Goal: Task Accomplishment & Management: Manage account settings

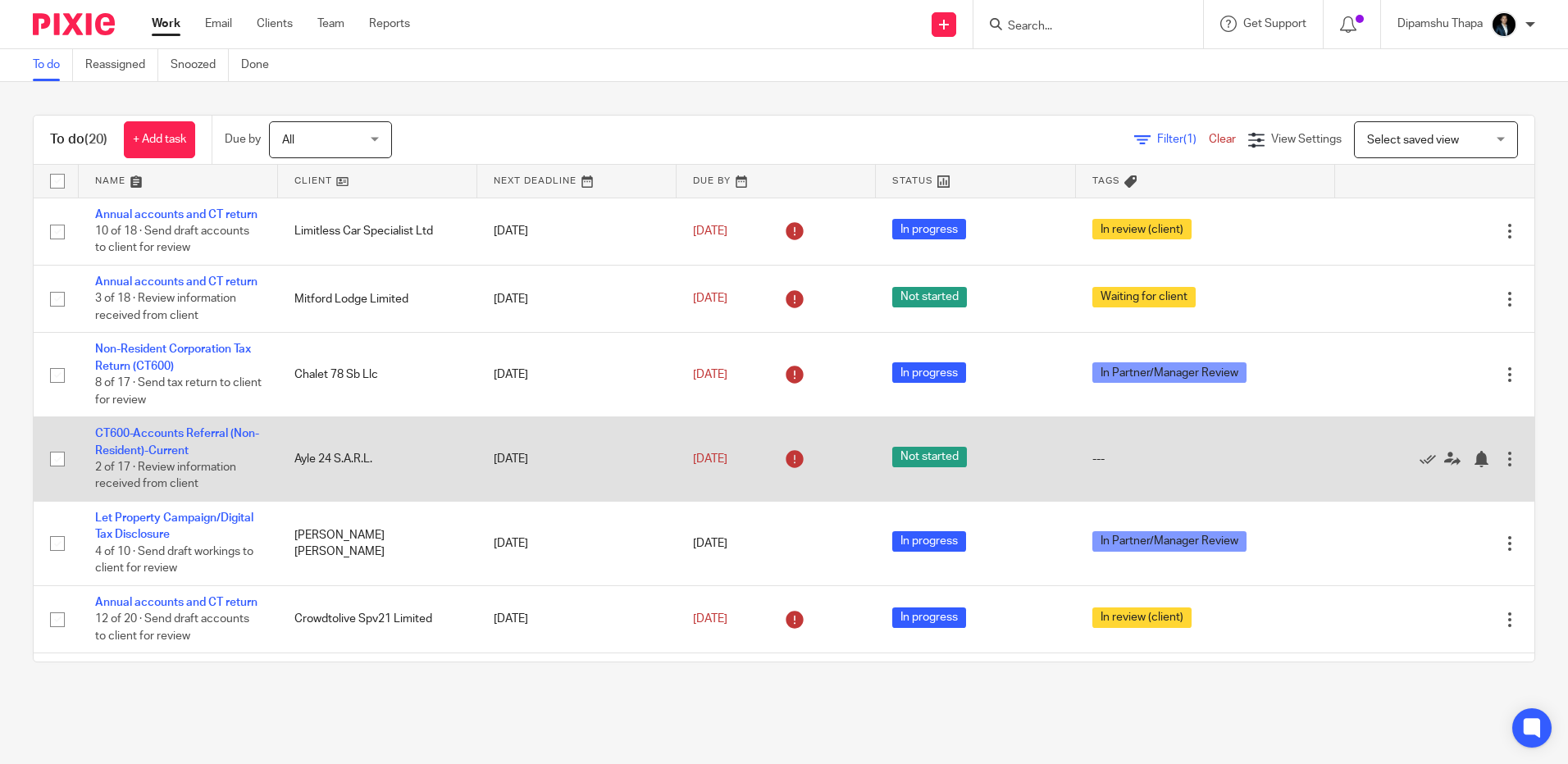
click at [183, 478] on td "CT600-Accounts Referral (Non-Resident)-Current 2 of 17 · Review information rec…" at bounding box center [178, 460] width 199 height 85
click at [174, 456] on link "CT600-Accounts Referral (Non-Resident)-Current" at bounding box center [177, 442] width 164 height 28
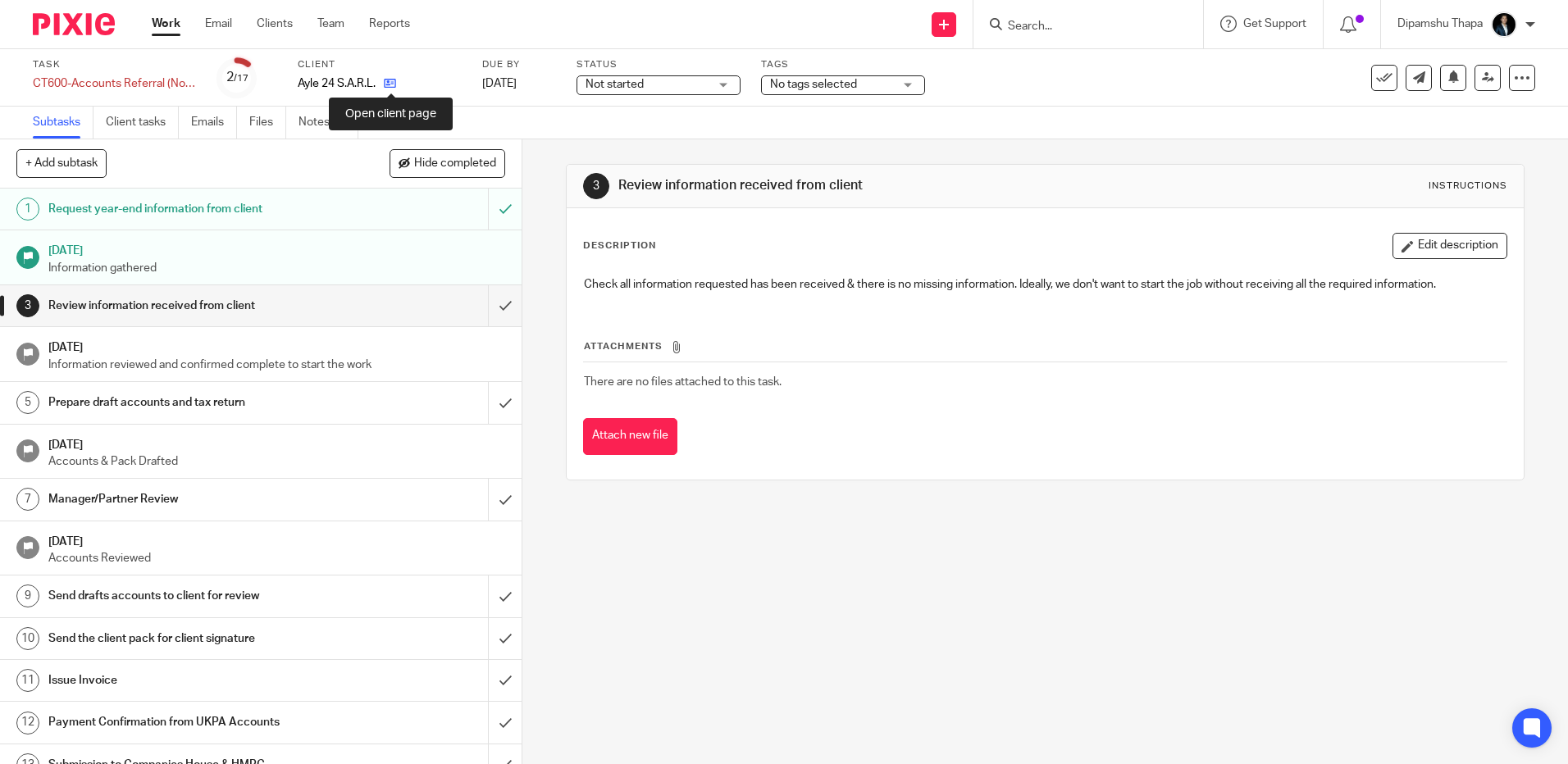
click at [391, 86] on icon at bounding box center [390, 83] width 12 height 12
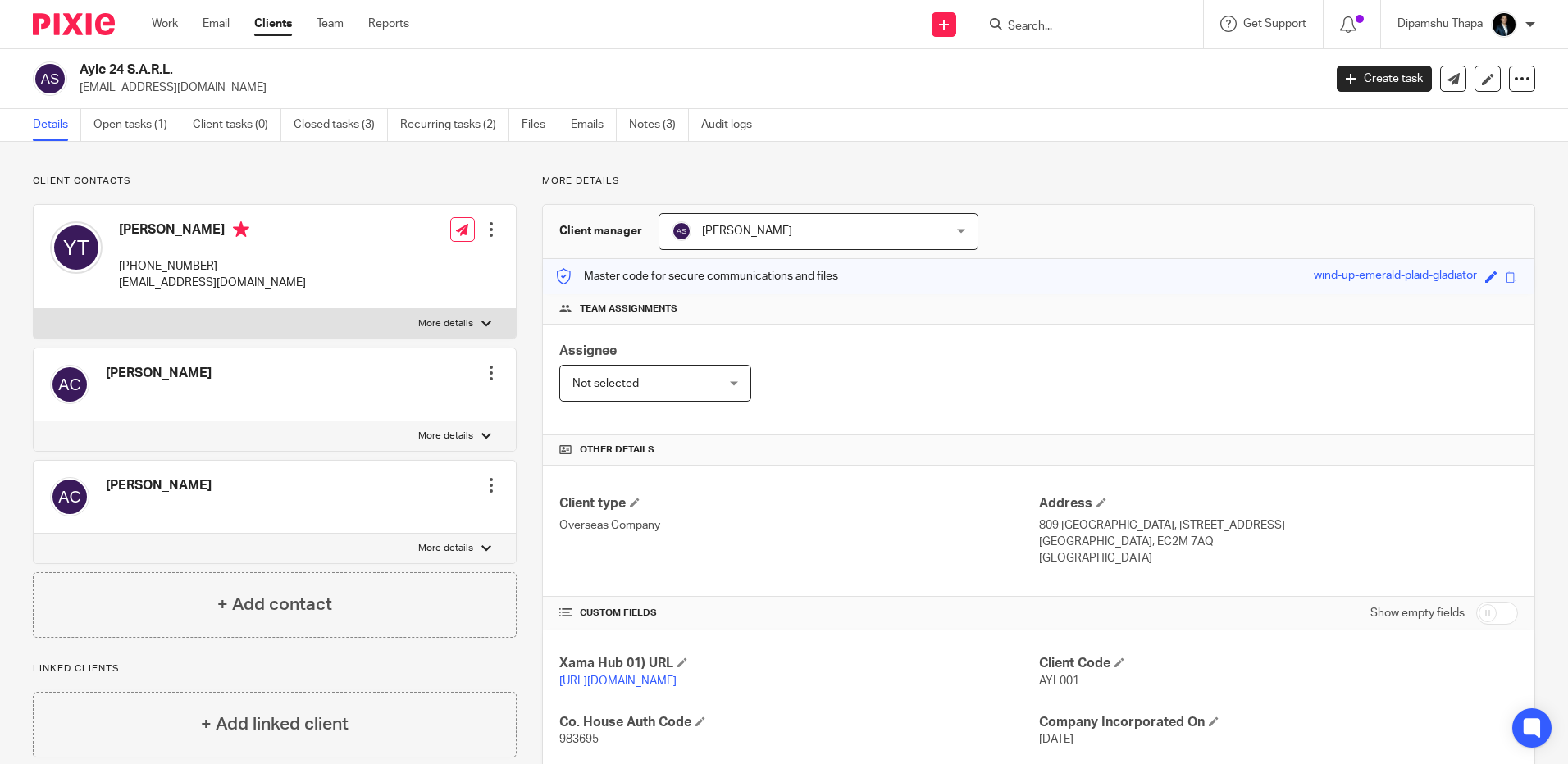
click at [67, 19] on img at bounding box center [73, 24] width 82 height 22
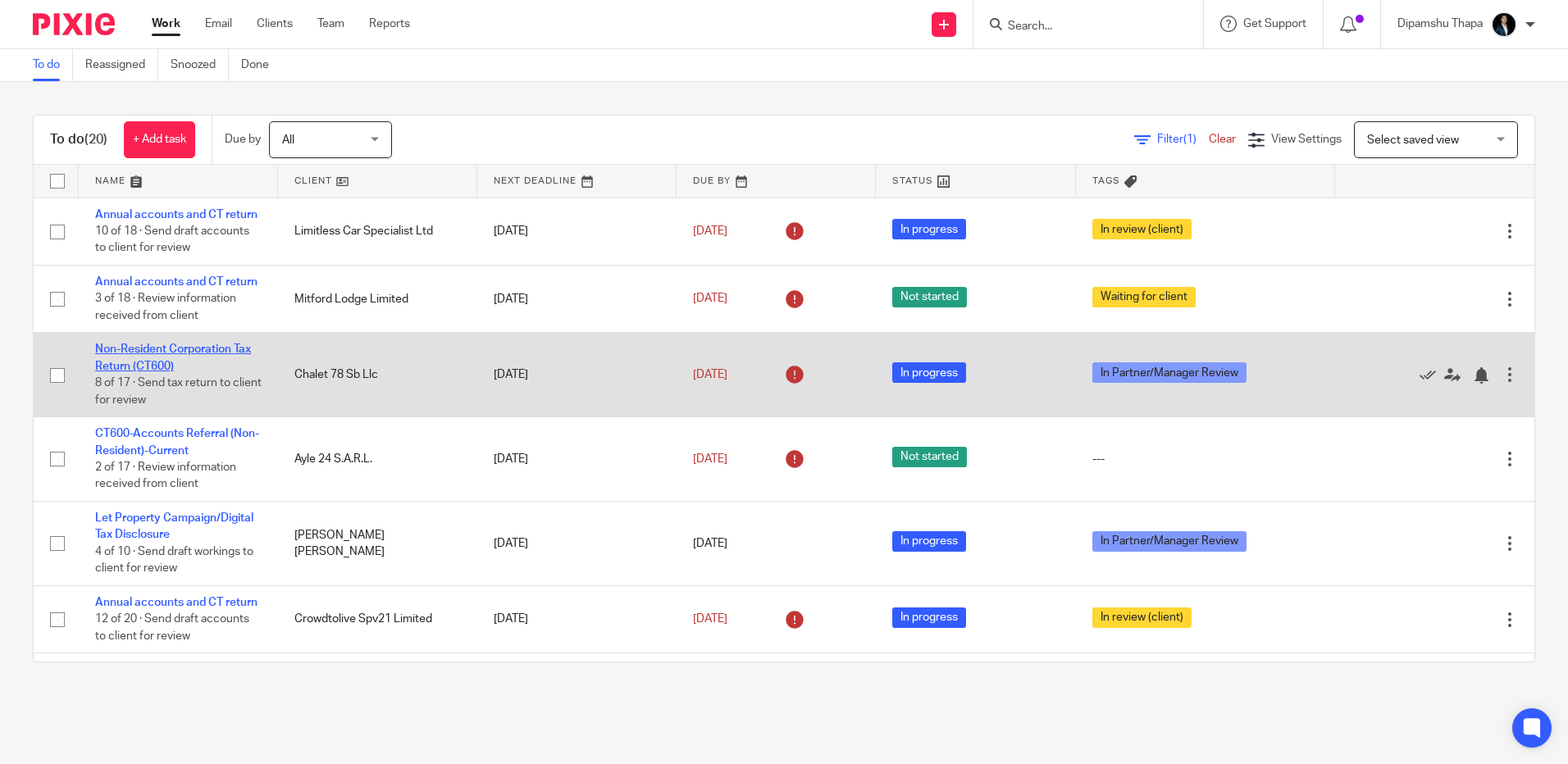
click at [175, 371] on link "Non-Resident Corporation Tax Return (CT600)" at bounding box center [173, 357] width 156 height 28
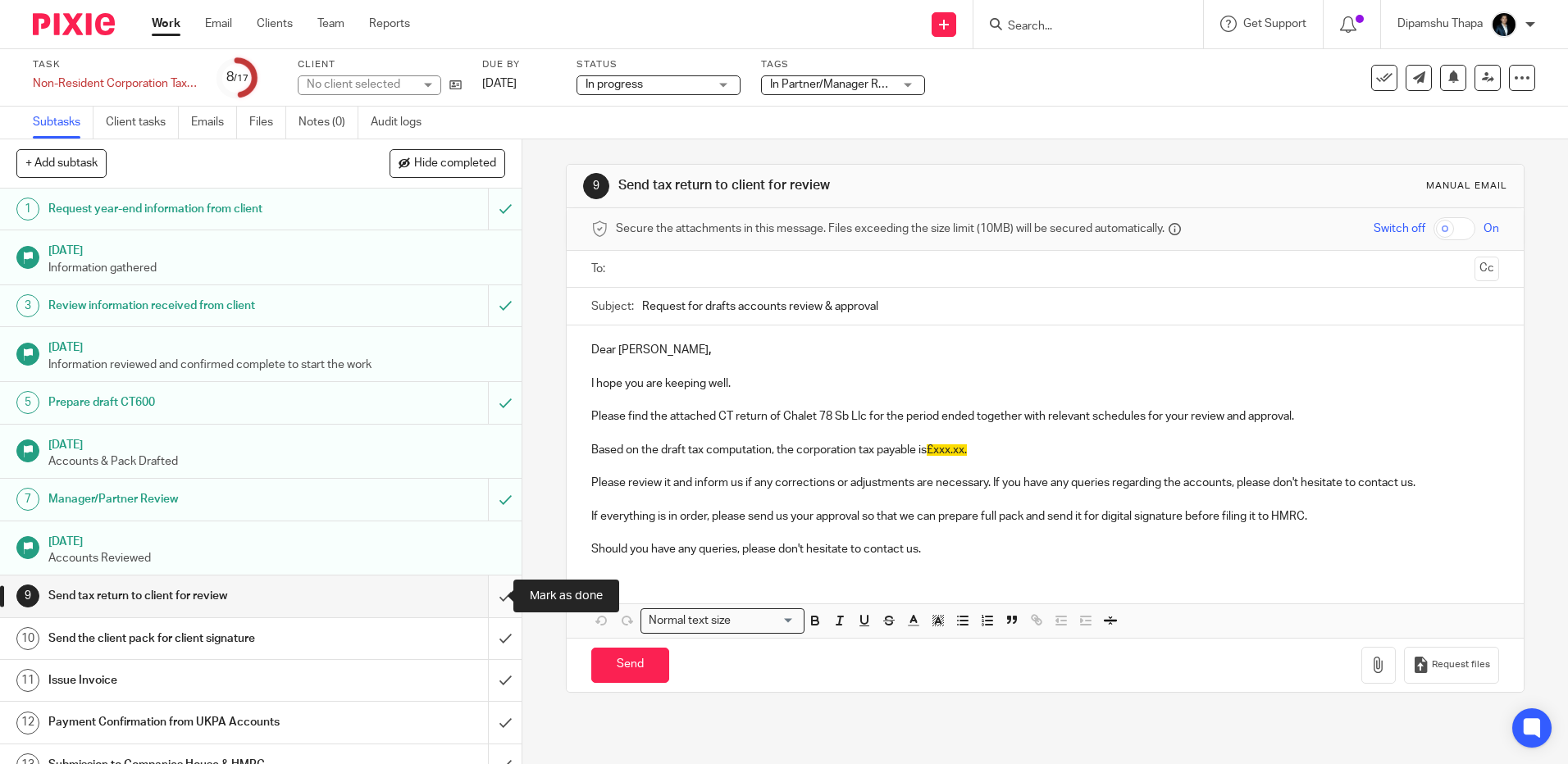
click at [486, 604] on input "submit" at bounding box center [261, 597] width 522 height 41
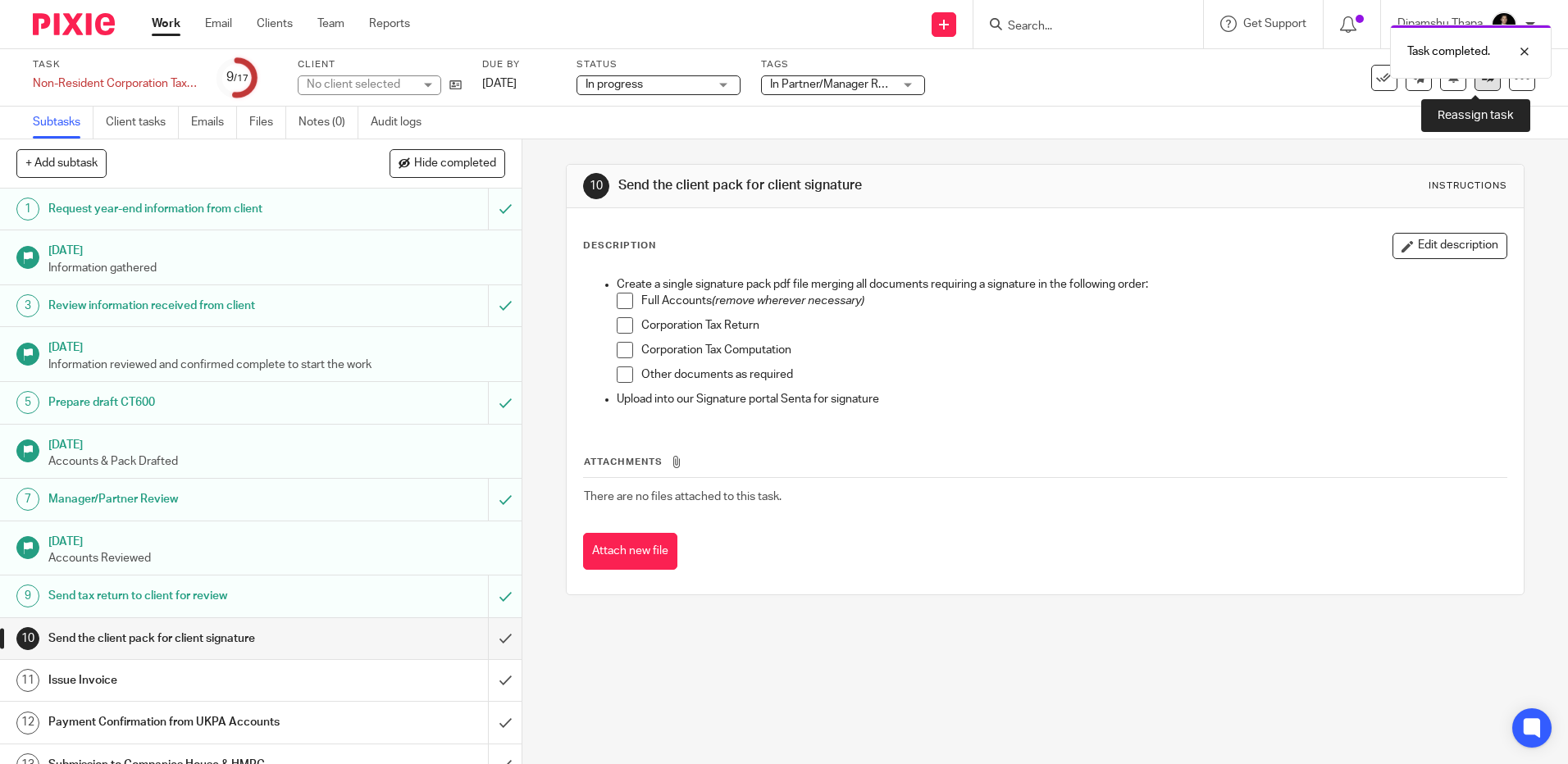
click at [1482, 82] on icon at bounding box center [1488, 77] width 12 height 12
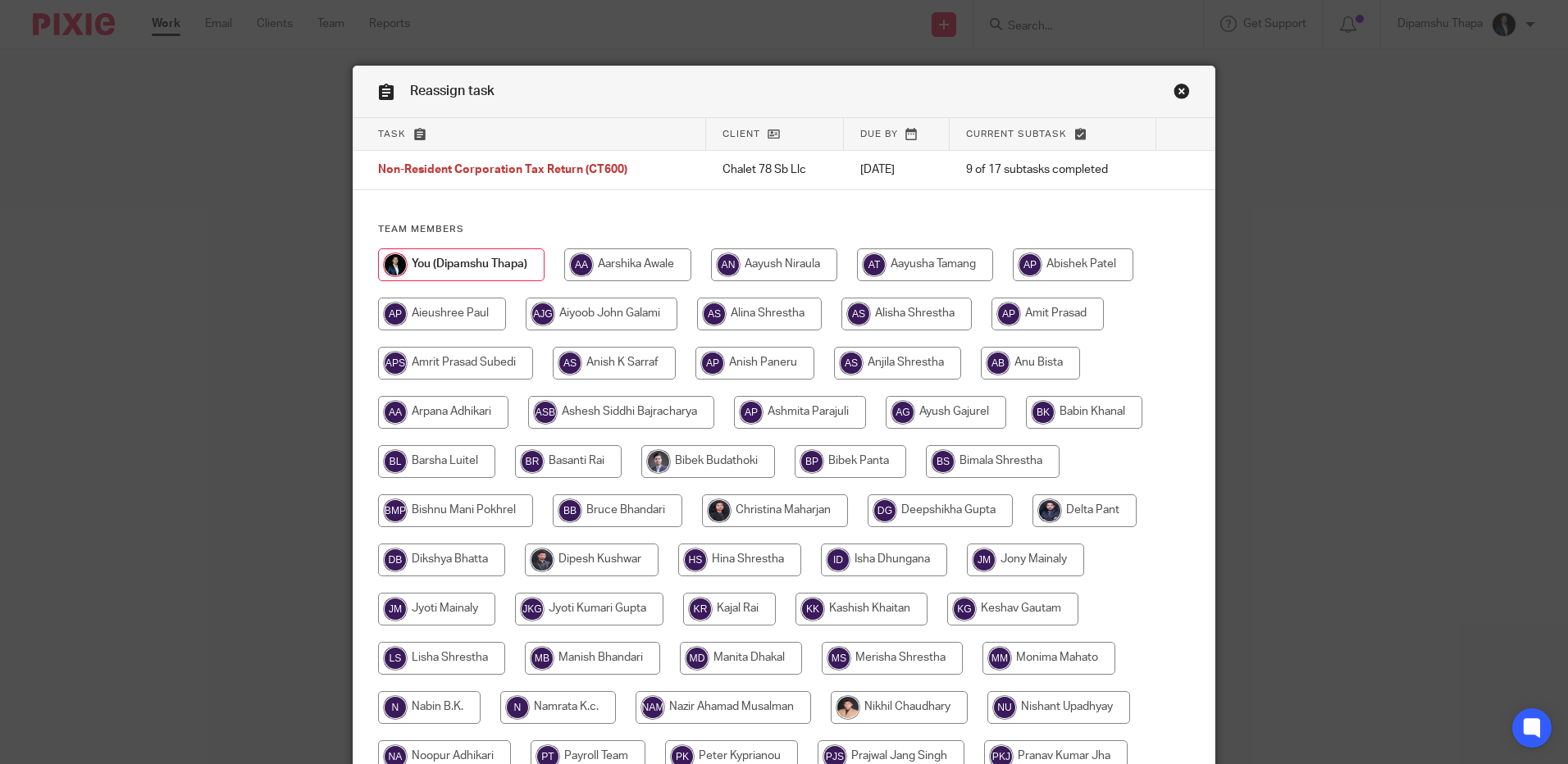
click at [1175, 82] on div "Reassign task" at bounding box center [784, 92] width 862 height 51
click at [1175, 91] on link "Close this dialog window" at bounding box center [1182, 94] width 17 height 22
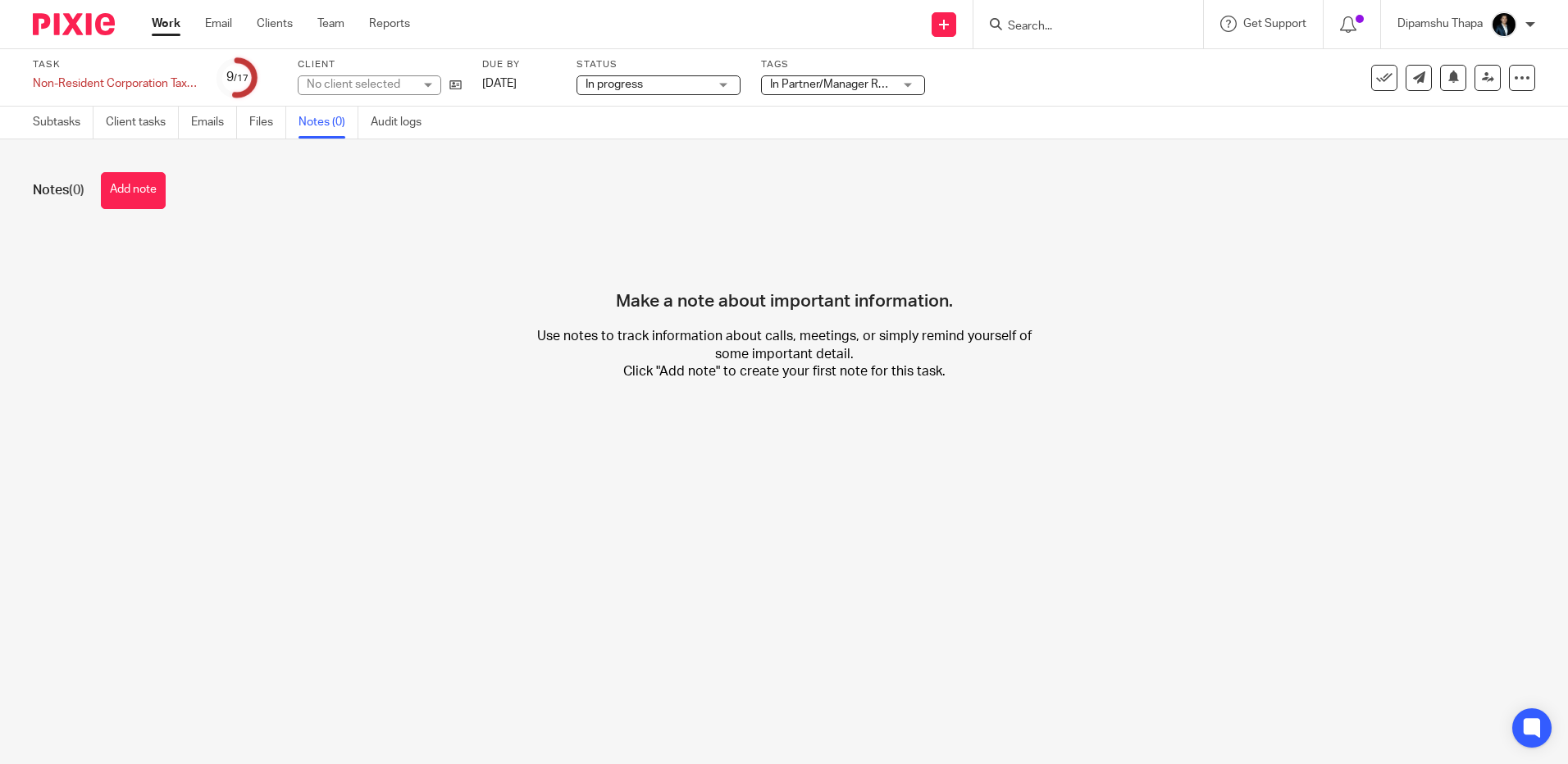
click at [155, 201] on button "Add note" at bounding box center [133, 190] width 65 height 36
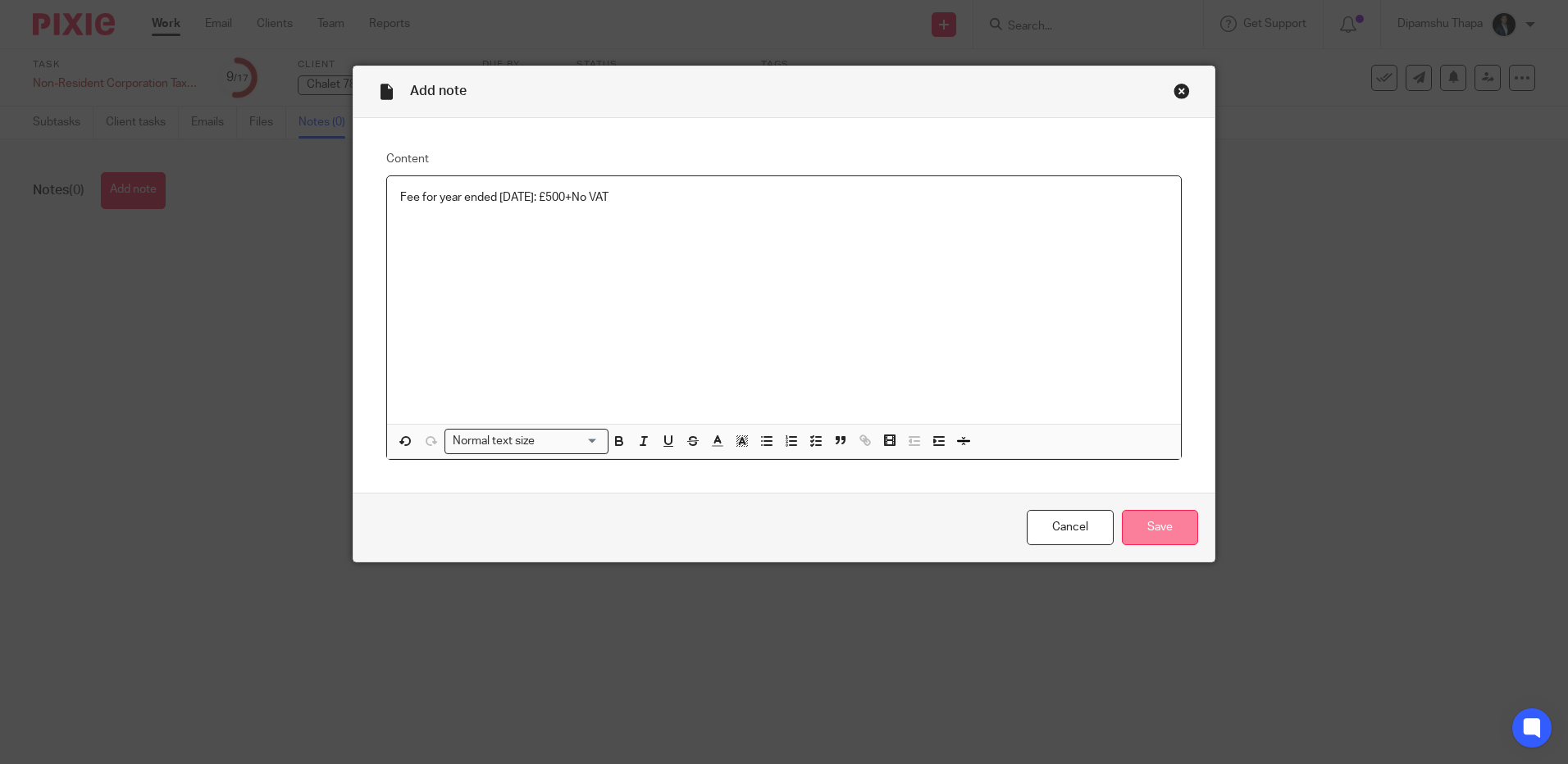
click at [1167, 514] on input "Save" at bounding box center [1159, 528] width 76 height 35
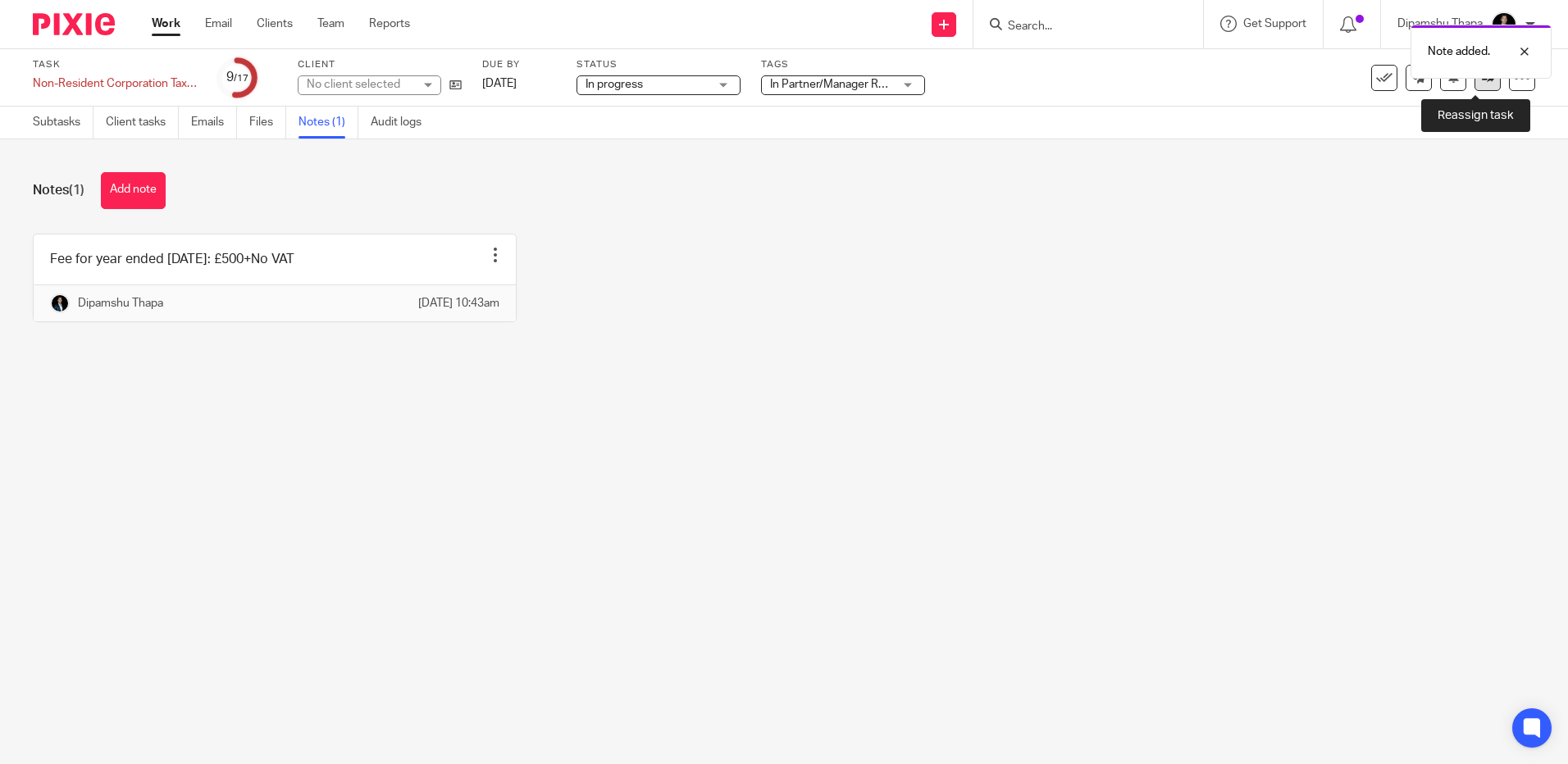
click at [1474, 87] on link at bounding box center [1487, 78] width 27 height 27
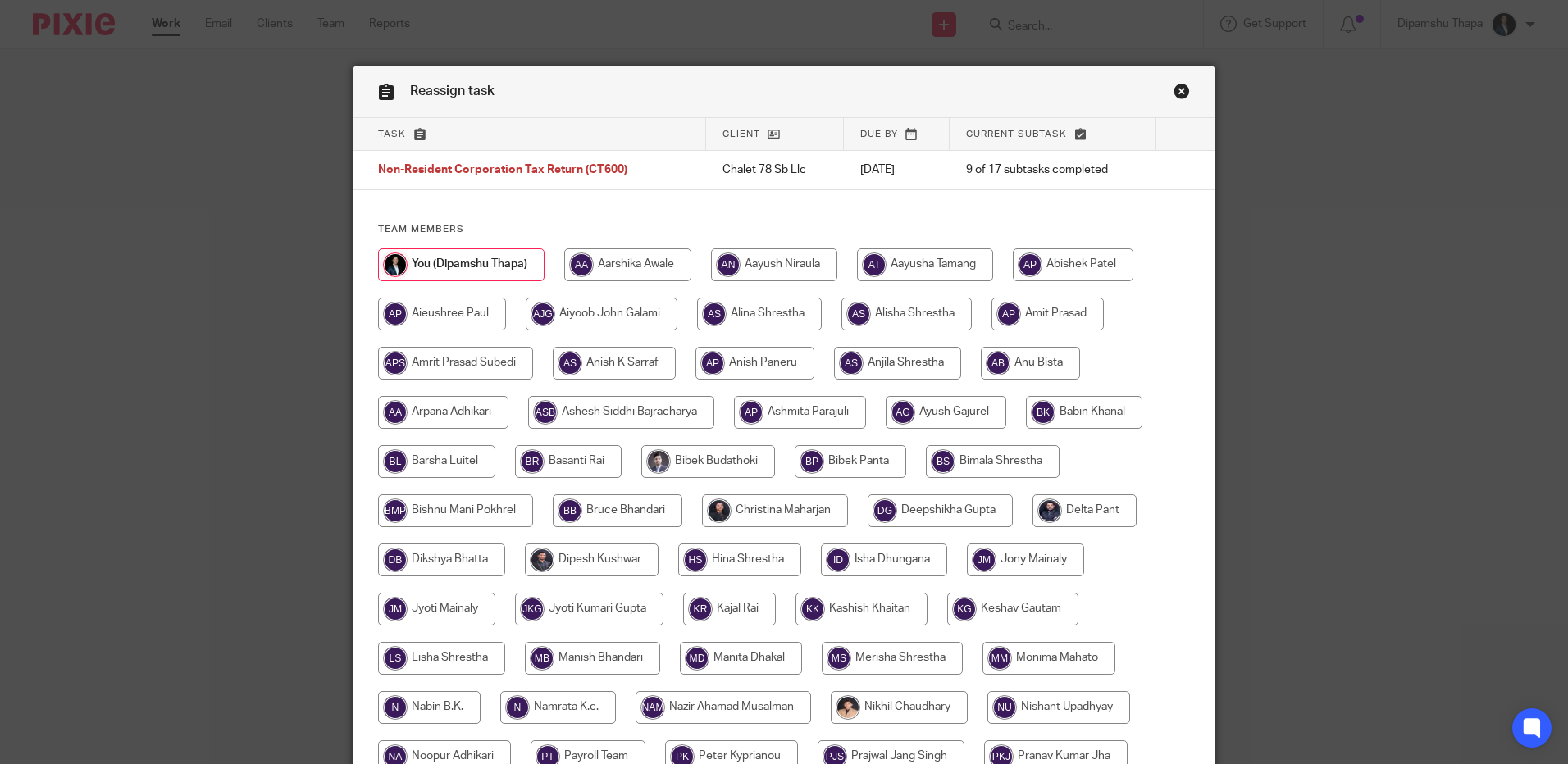
scroll to position [505, 0]
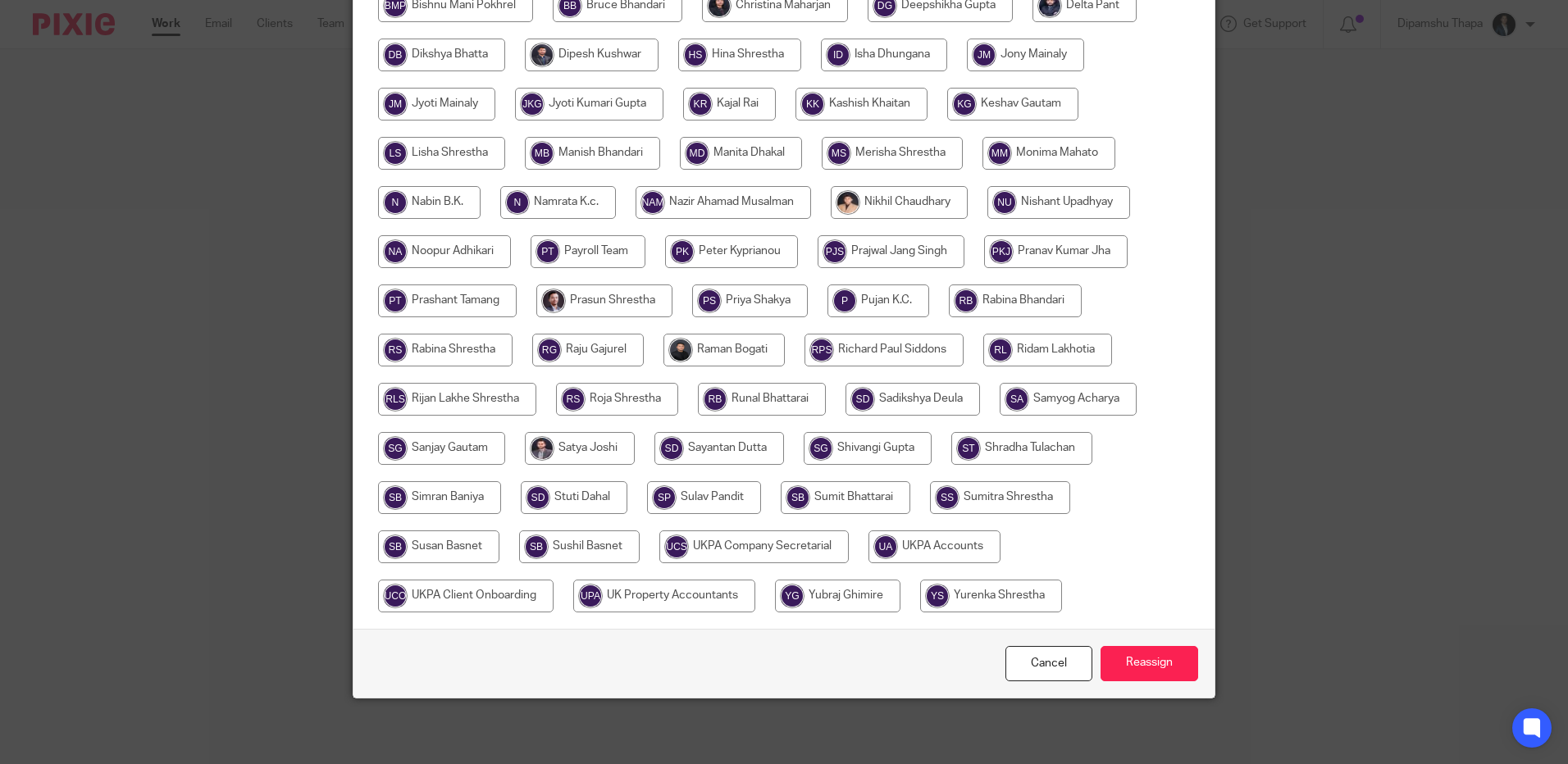
click at [926, 540] on input "radio" at bounding box center [935, 546] width 132 height 32
radio input "true"
click at [1137, 659] on input "Reassign" at bounding box center [1149, 664] width 98 height 35
